Goal: Information Seeking & Learning: Learn about a topic

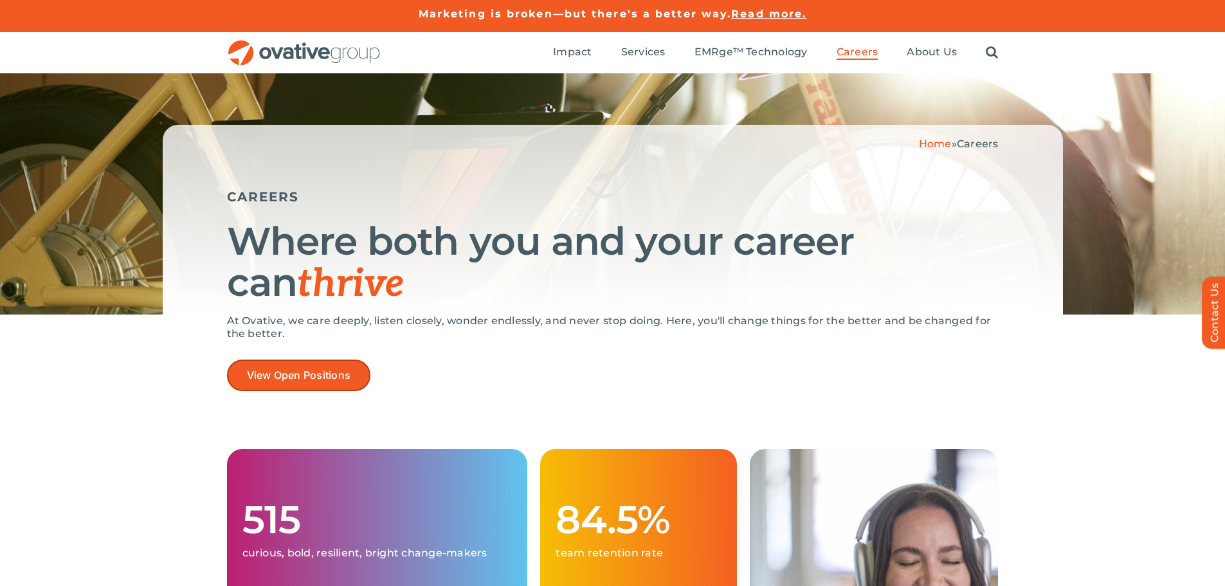
click at [276, 374] on span "View Open Positions" at bounding box center [299, 375] width 104 height 12
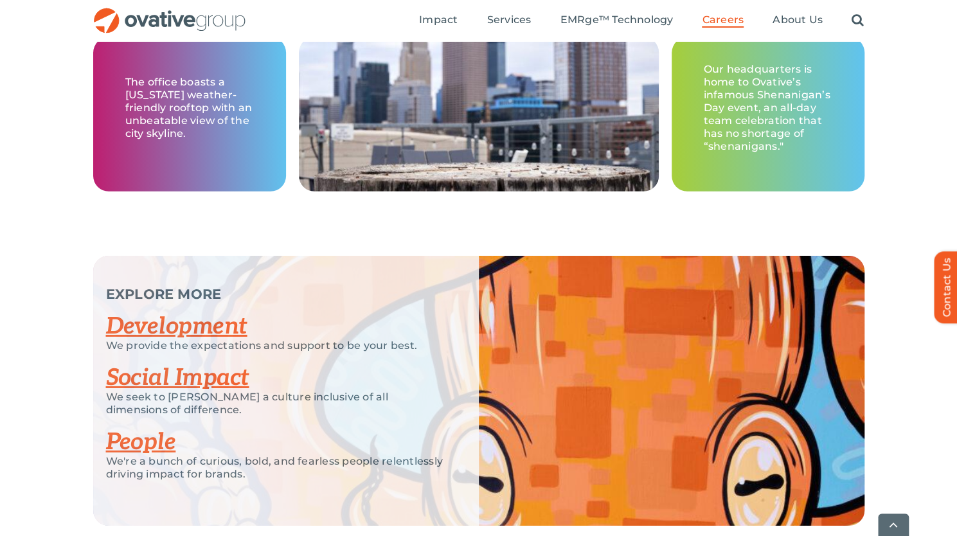
scroll to position [2315, 0]
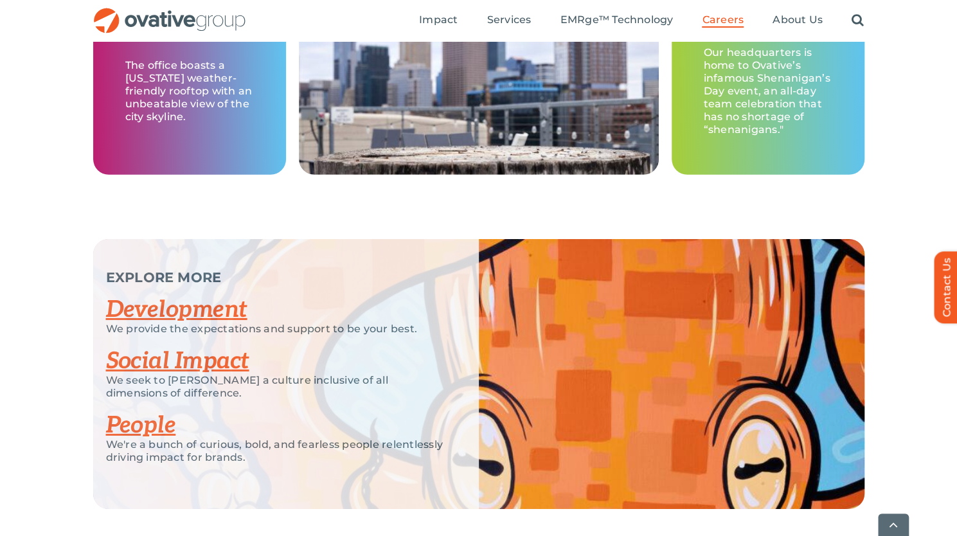
click at [204, 296] on link "Development" at bounding box center [176, 310] width 141 height 28
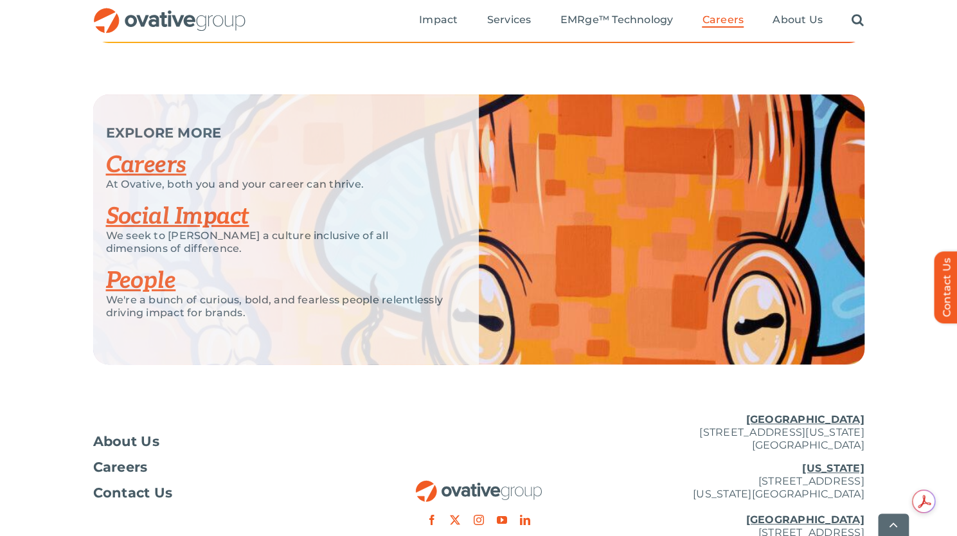
scroll to position [3118, 0]
